Goal: Use online tool/utility: Utilize a website feature to perform a specific function

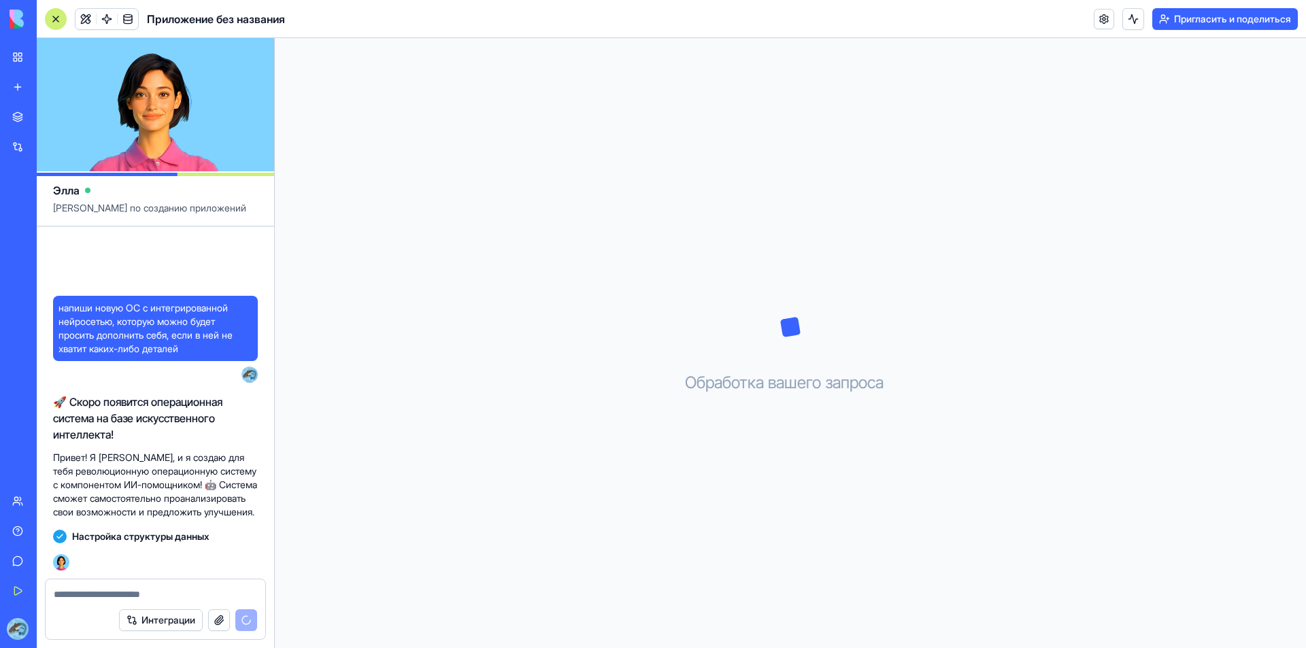
drag, startPoint x: 137, startPoint y: 15, endPoint x: 891, endPoint y: 191, distance: 774.9
click at [834, 193] on div "Обработка вашего запроса . . ." at bounding box center [791, 343] width 1032 height 610
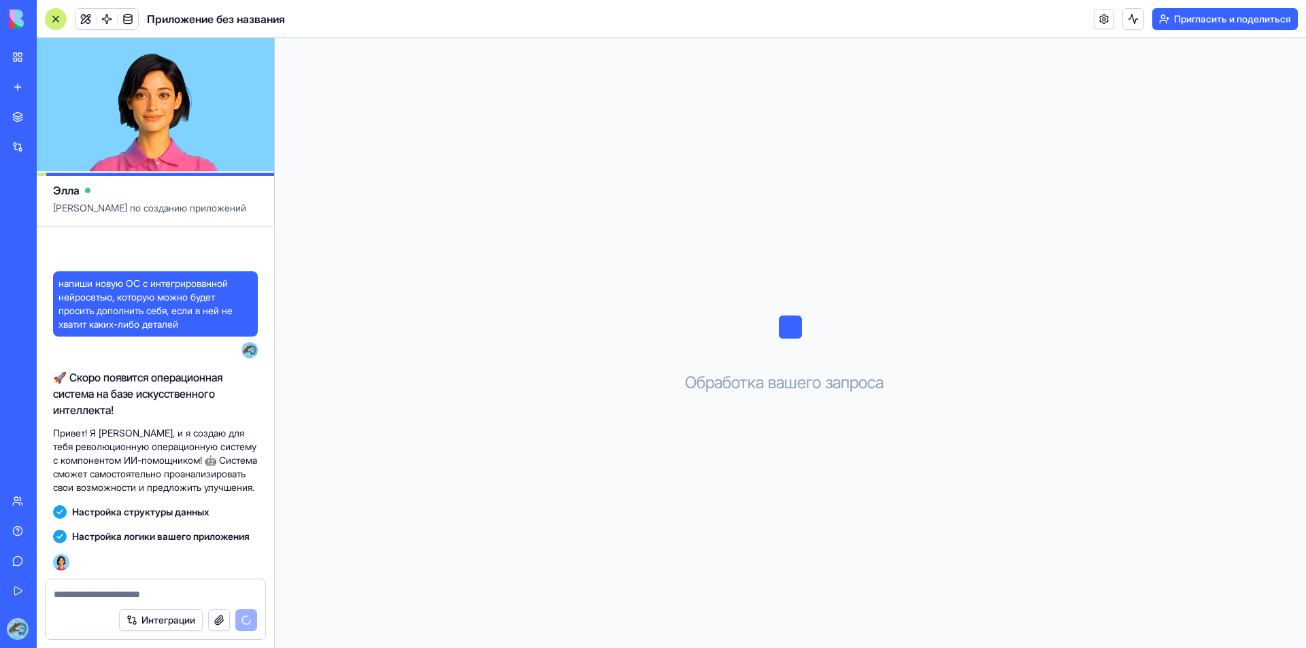
click at [154, 93] on video at bounding box center [155, 104] width 237 height 133
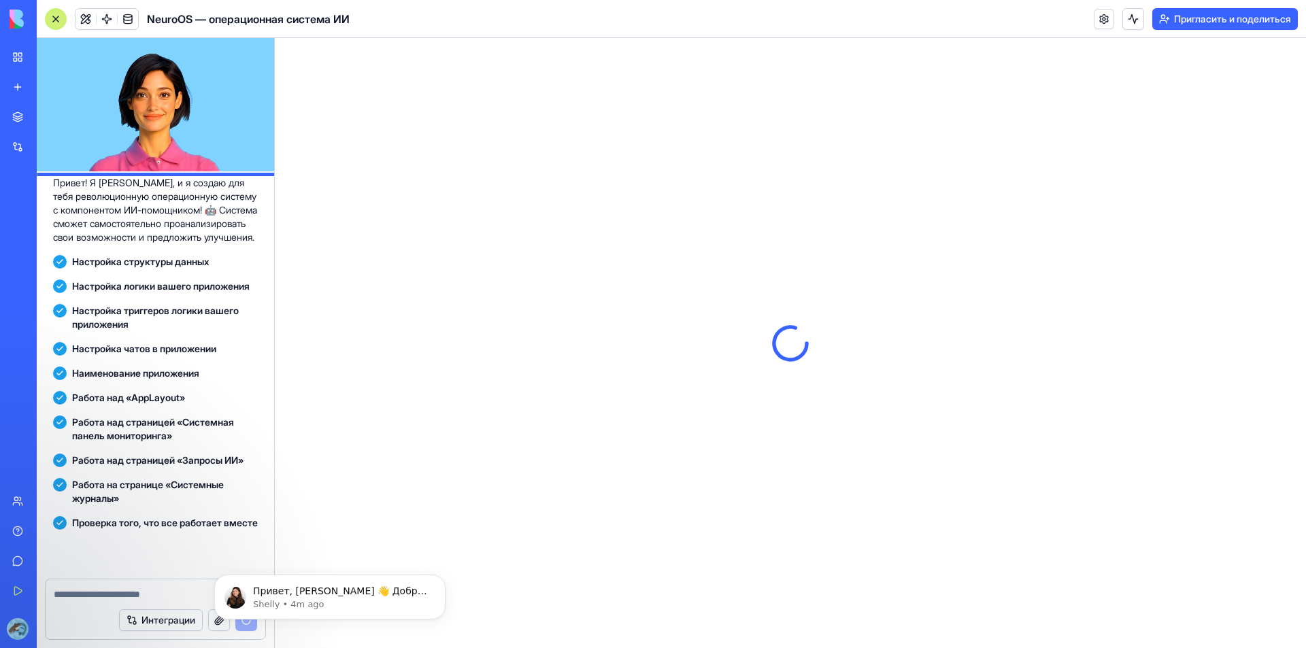
scroll to position [412, 0]
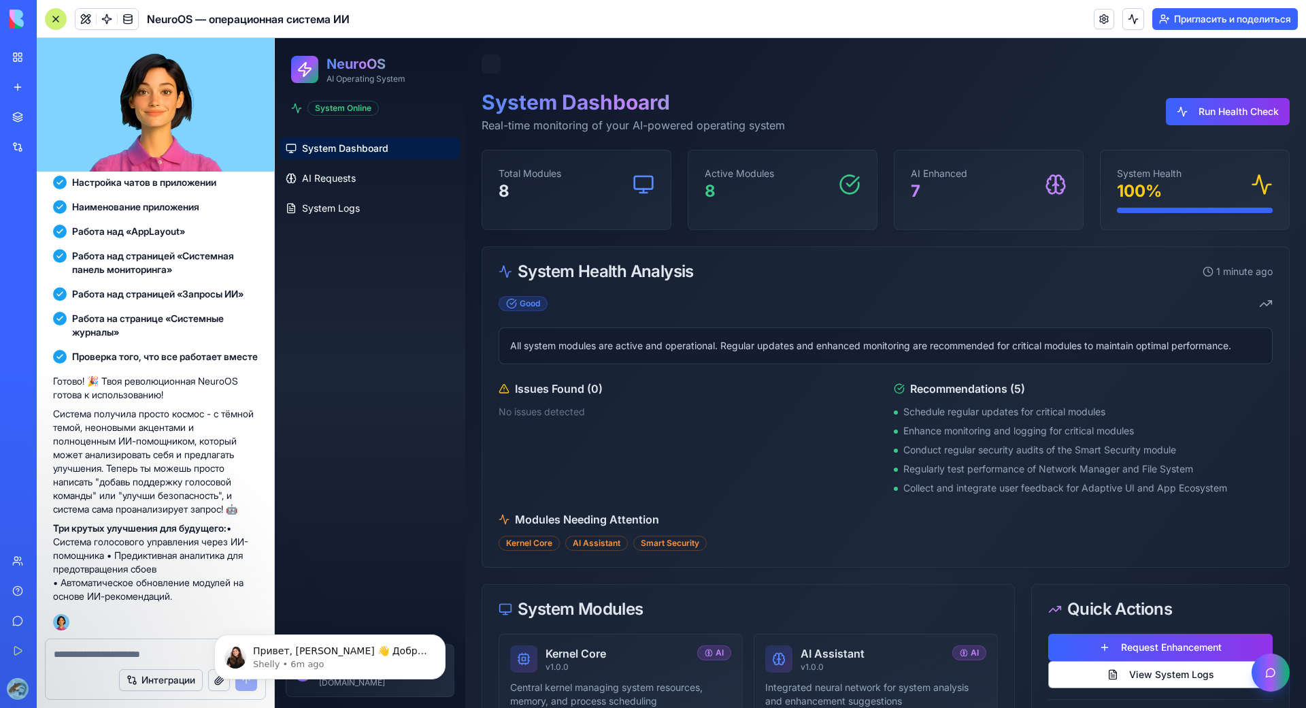
scroll to position [412, 0]
click at [440, 639] on icon "Отклонить уведомление" at bounding box center [441, 637] width 7 height 7
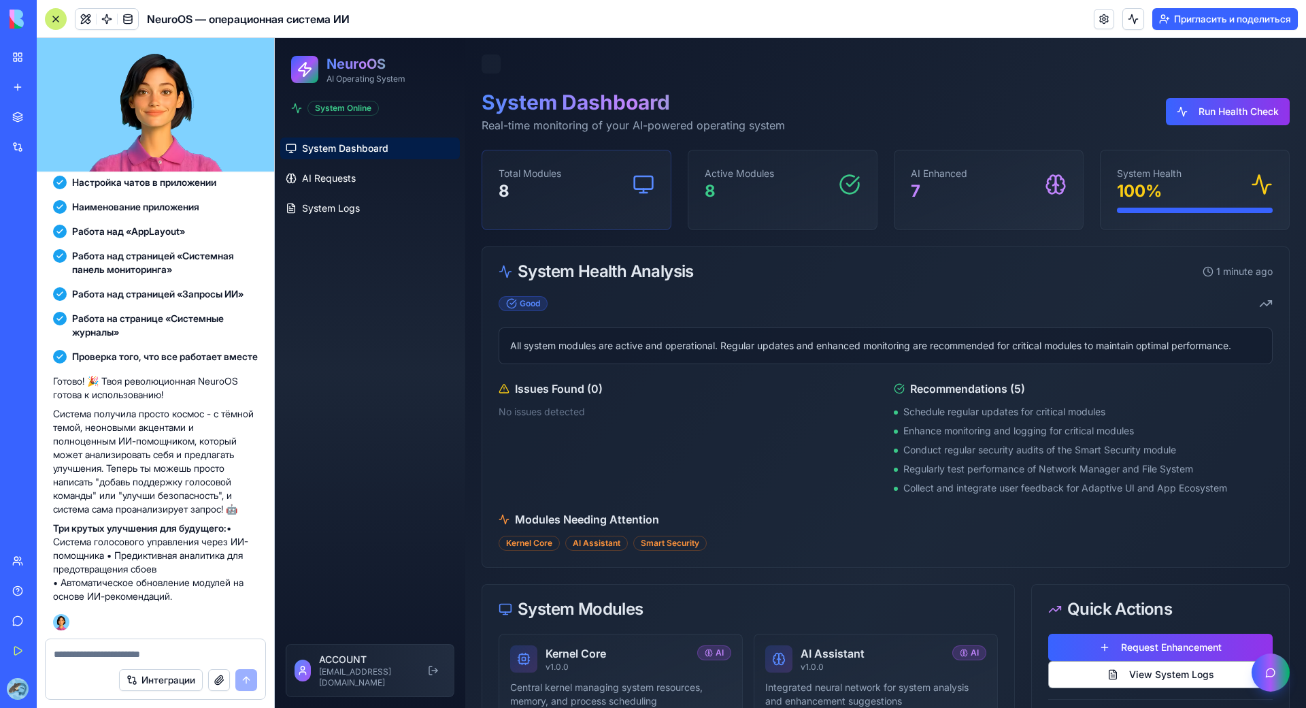
click at [614, 205] on div "Total Modules 8" at bounding box center [576, 184] width 188 height 68
click at [314, 82] on div at bounding box center [304, 69] width 27 height 27
click at [388, 73] on p "AI Operating System" at bounding box center [366, 78] width 79 height 11
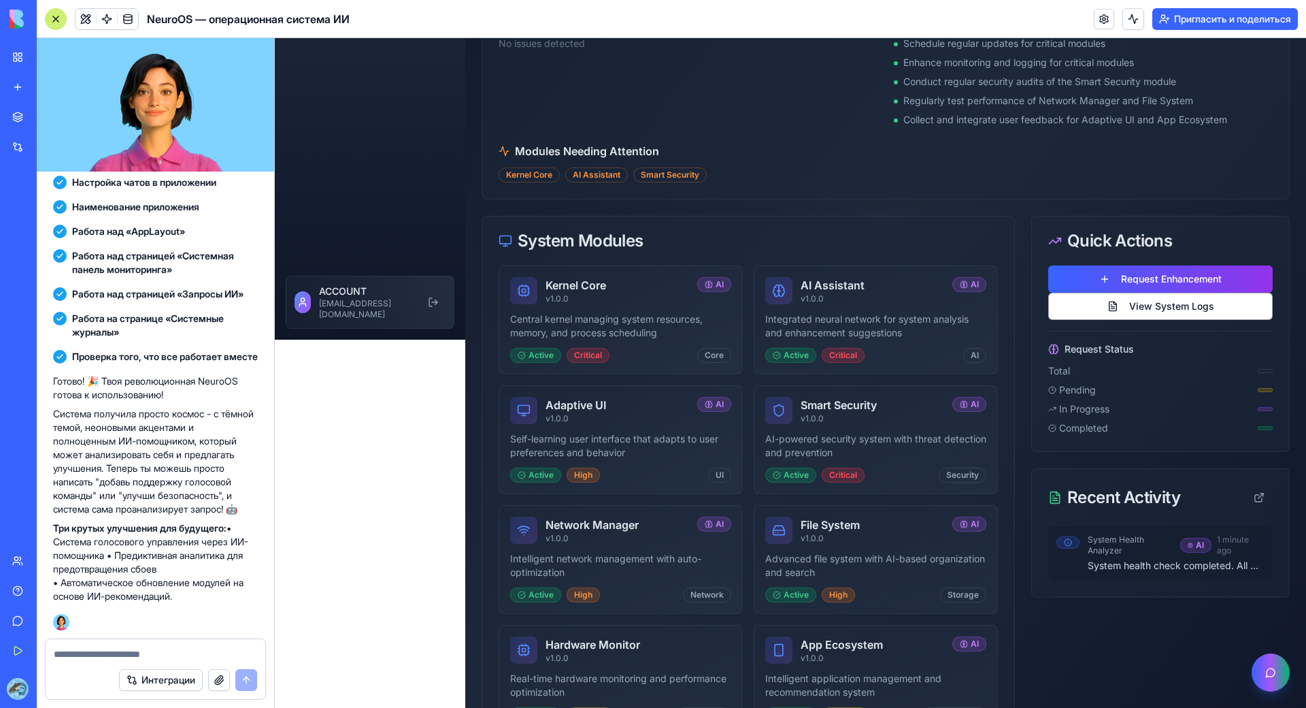
scroll to position [487, 0]
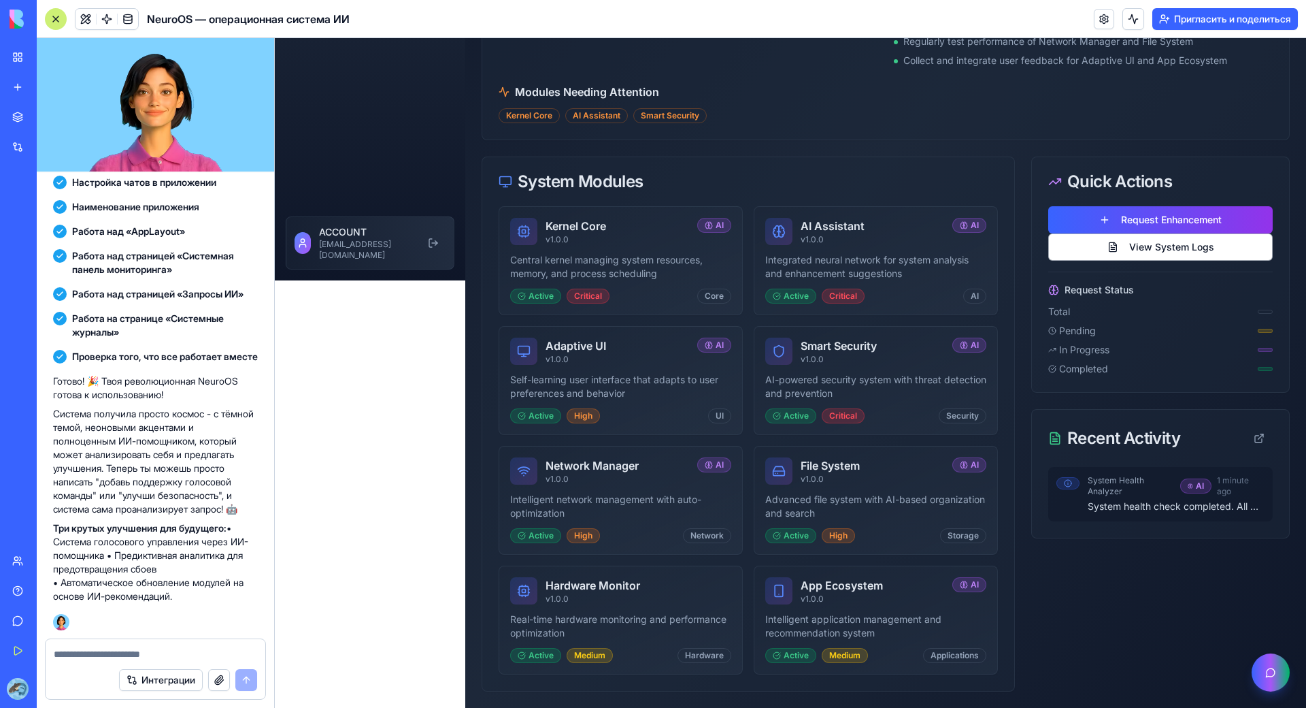
click at [1191, 499] on p "System health check completed. All modules are active. Recommendations for regu…" at bounding box center [1176, 506] width 177 height 14
click at [1192, 478] on div "AI" at bounding box center [1196, 485] width 31 height 15
click at [1187, 478] on div "AI" at bounding box center [1196, 485] width 31 height 15
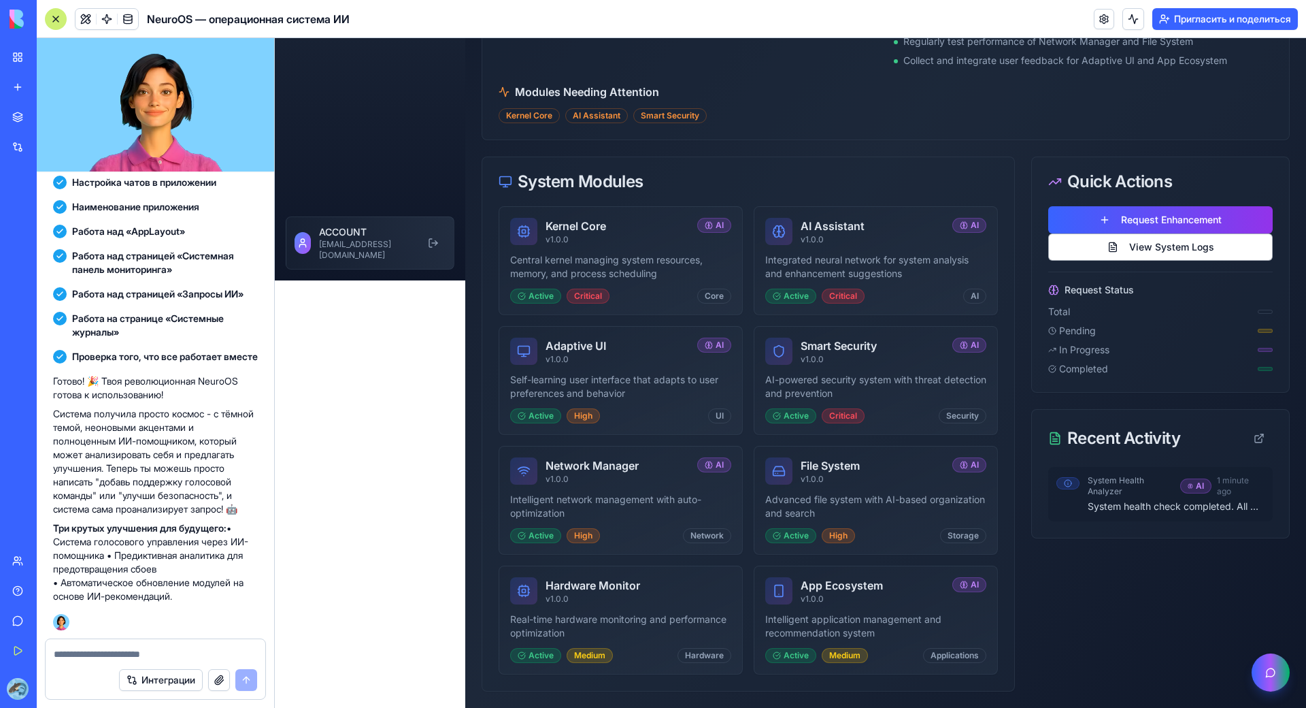
click at [1163, 493] on div "Quick Actions Request Enhancement View System Logs Request Status Total Pending…" at bounding box center [1161, 424] width 259 height 535
click at [1275, 648] on button "Open AI Assistant" at bounding box center [1271, 672] width 42 height 42
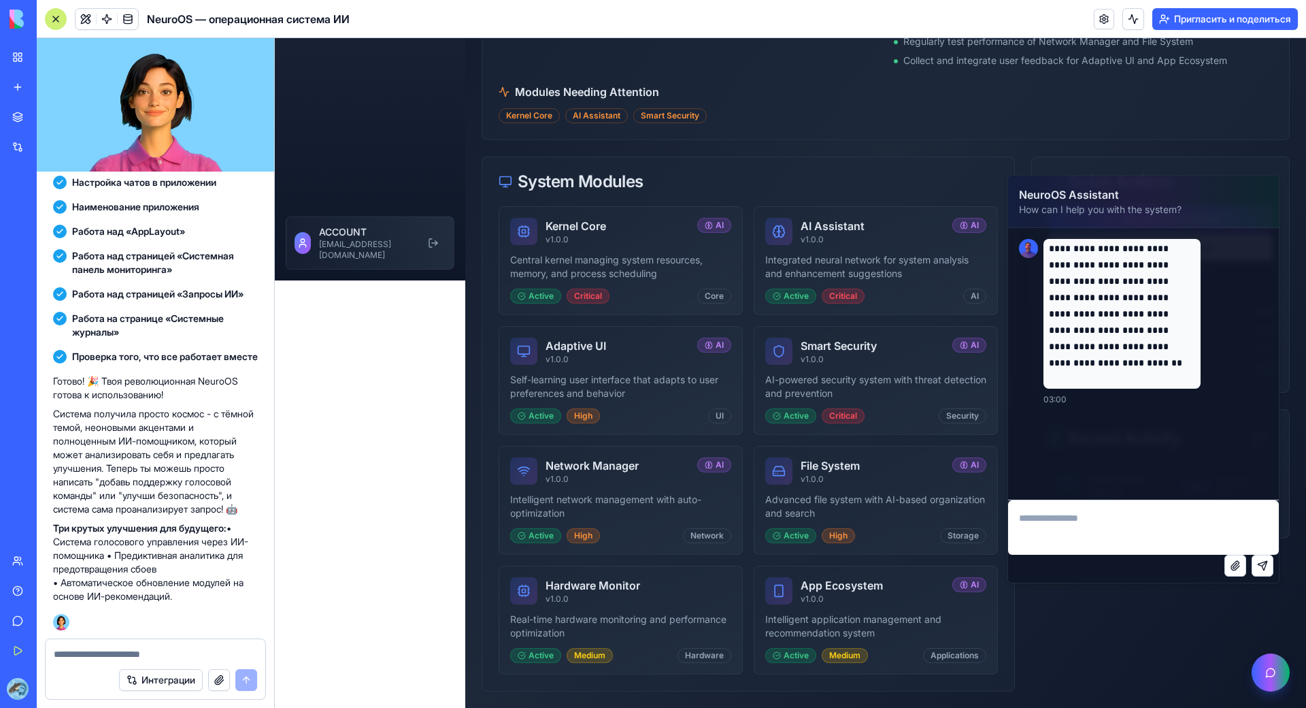
click at [1130, 529] on textarea at bounding box center [1143, 527] width 271 height 54
type textarea "**********"
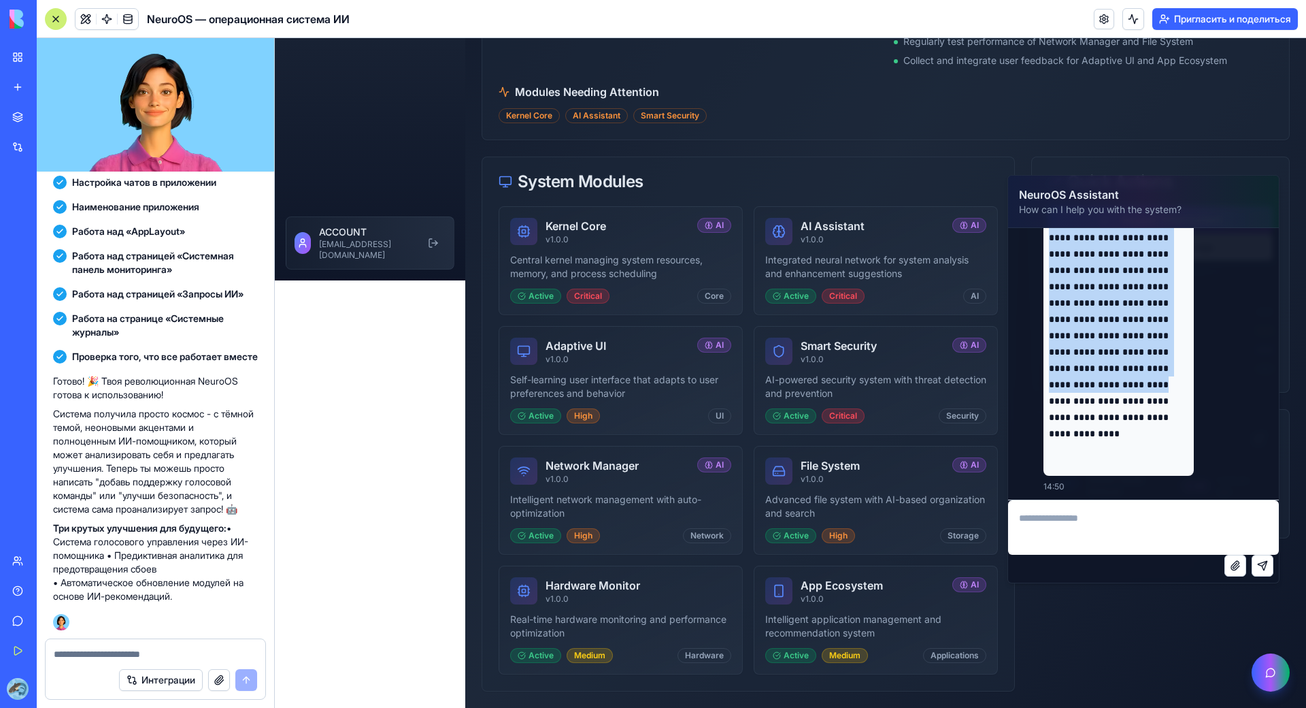
scroll to position [417, 0]
drag, startPoint x: 1051, startPoint y: 323, endPoint x: 1176, endPoint y: 457, distance: 182.9
click at [1176, 457] on p "**********" at bounding box center [1118, 291] width 139 height 359
copy p "**********"
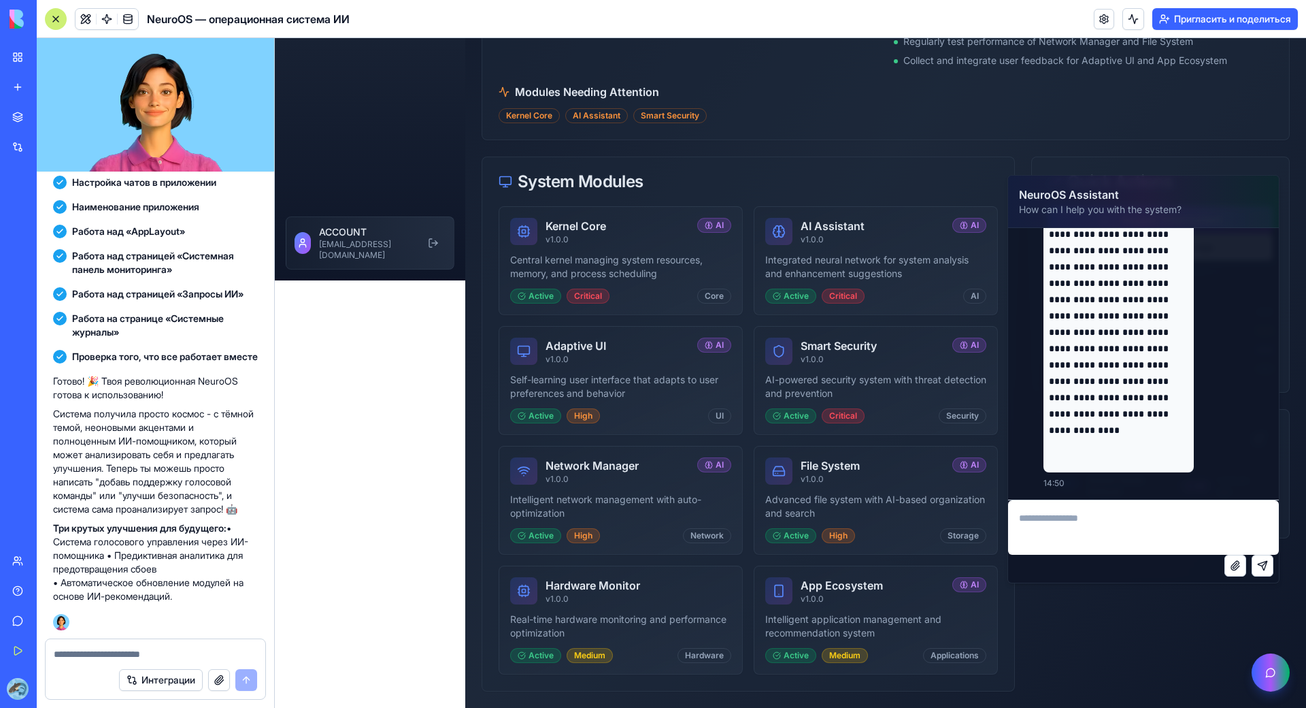
click at [1108, 514] on textarea at bounding box center [1143, 527] width 271 height 54
click at [121, 639] on div at bounding box center [156, 650] width 220 height 22
click at [120, 647] on textarea at bounding box center [155, 654] width 203 height 14
click at [79, 647] on textarea at bounding box center [155, 654] width 203 height 14
paste textarea "**********"
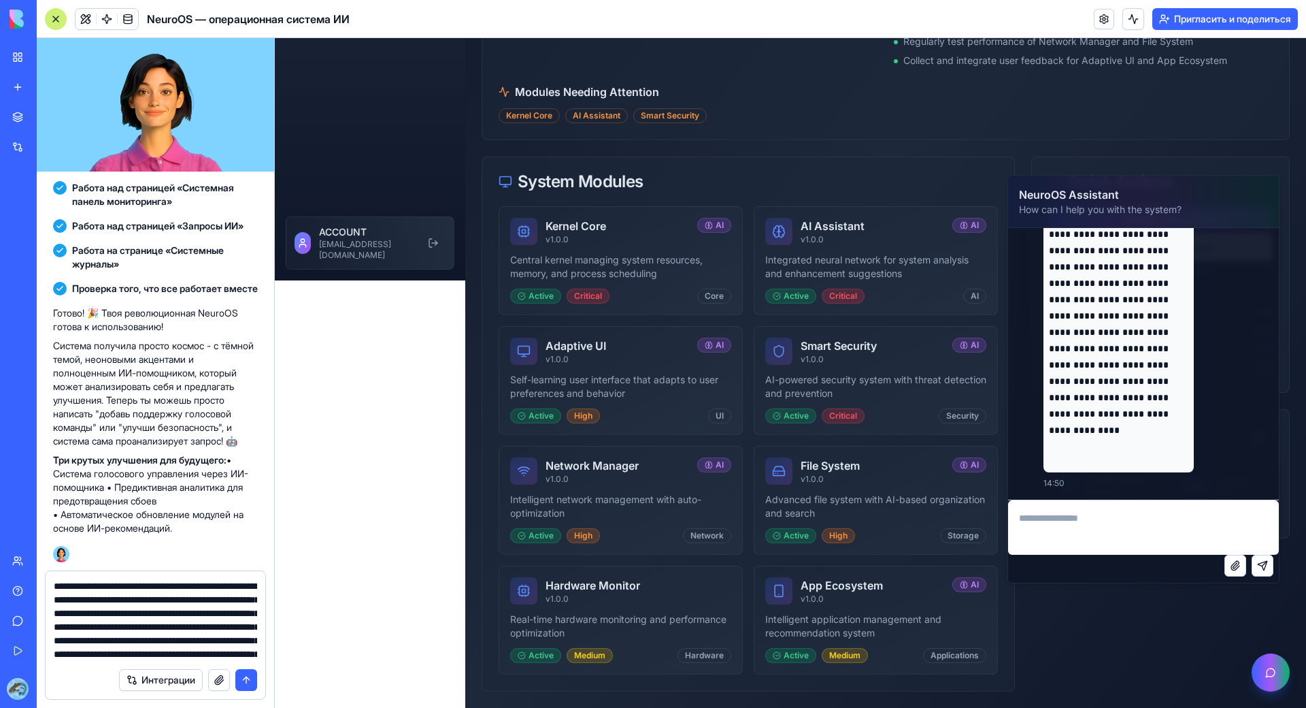
scroll to position [108, 0]
type textarea "**********"
click at [248, 648] on button "submit" at bounding box center [246, 680] width 22 height 22
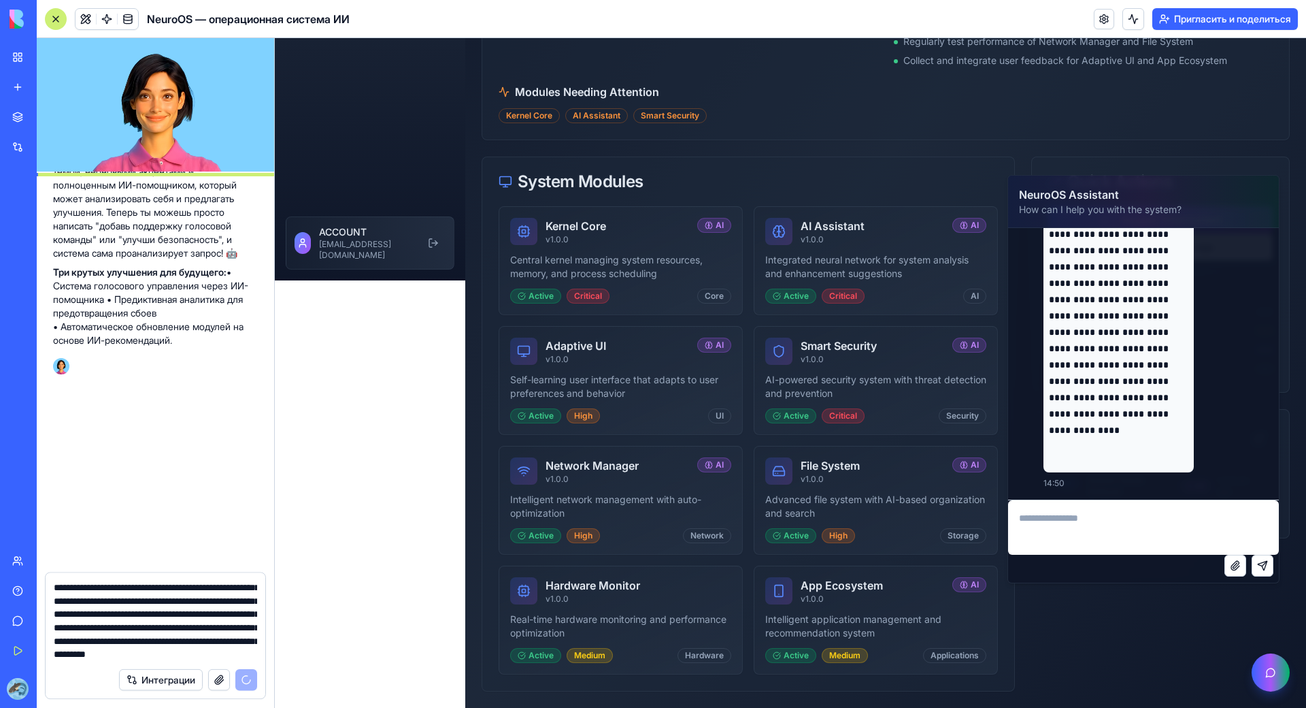
scroll to position [0, 0]
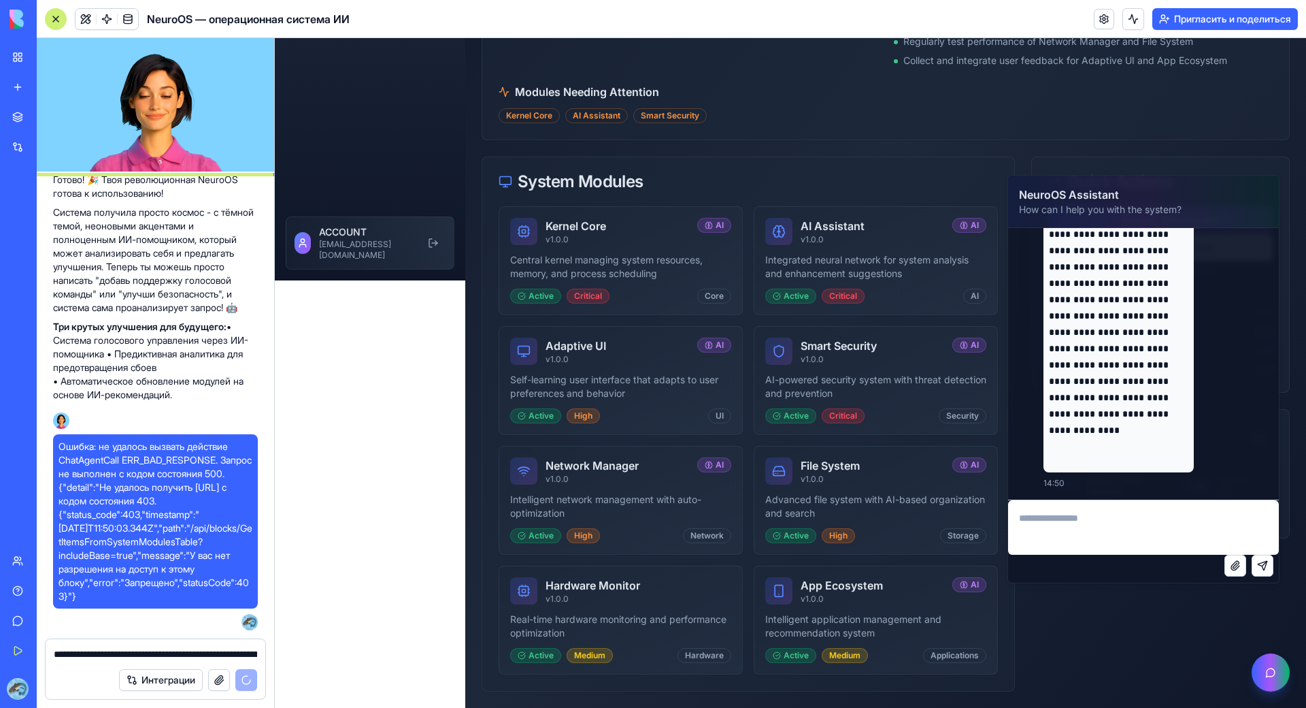
click at [1124, 523] on textarea at bounding box center [1143, 527] width 271 height 54
click at [1115, 518] on textarea at bounding box center [1143, 527] width 271 height 54
type textarea "**********"
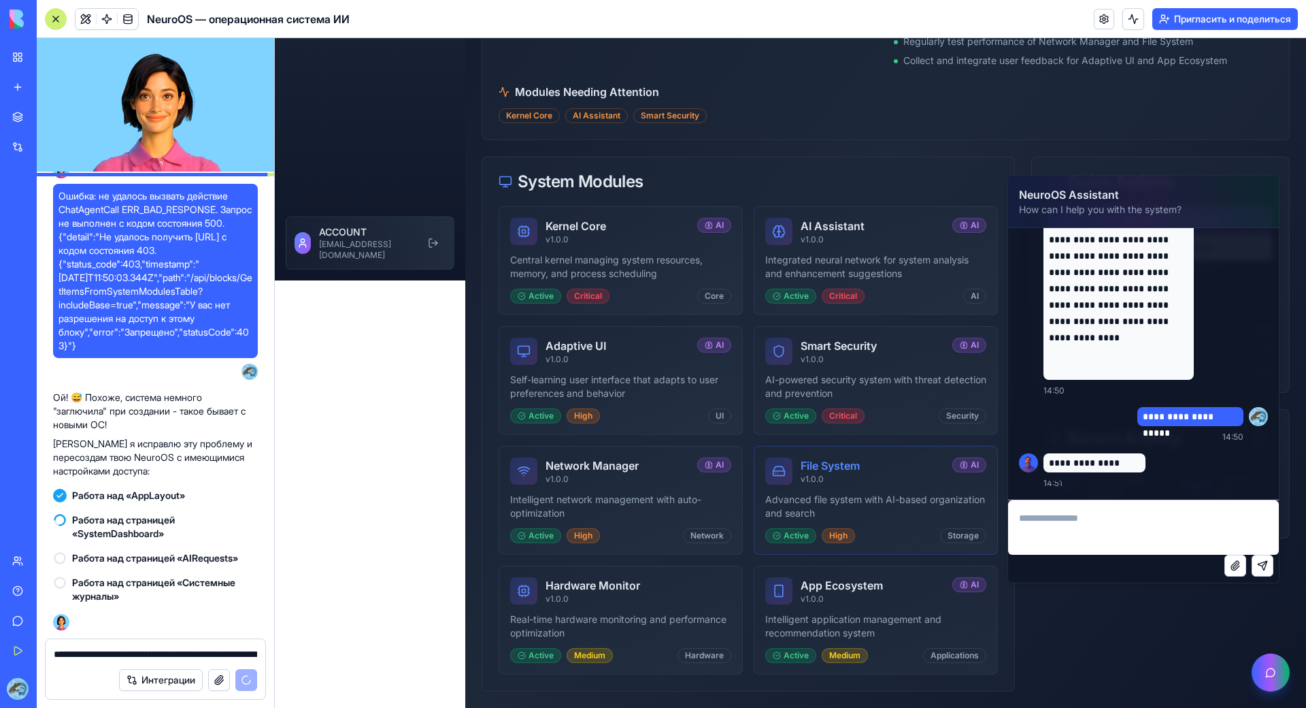
scroll to position [918, 0]
